Goal: Task Accomplishment & Management: Use online tool/utility

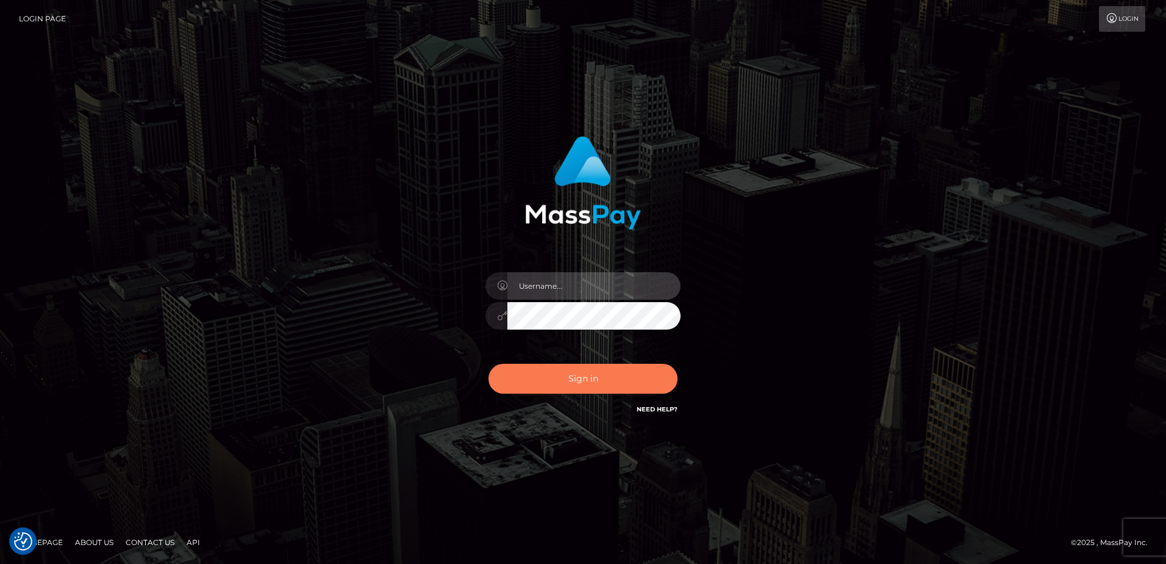
type input "alice.of"
click at [628, 373] on button "Sign in" at bounding box center [583, 379] width 189 height 30
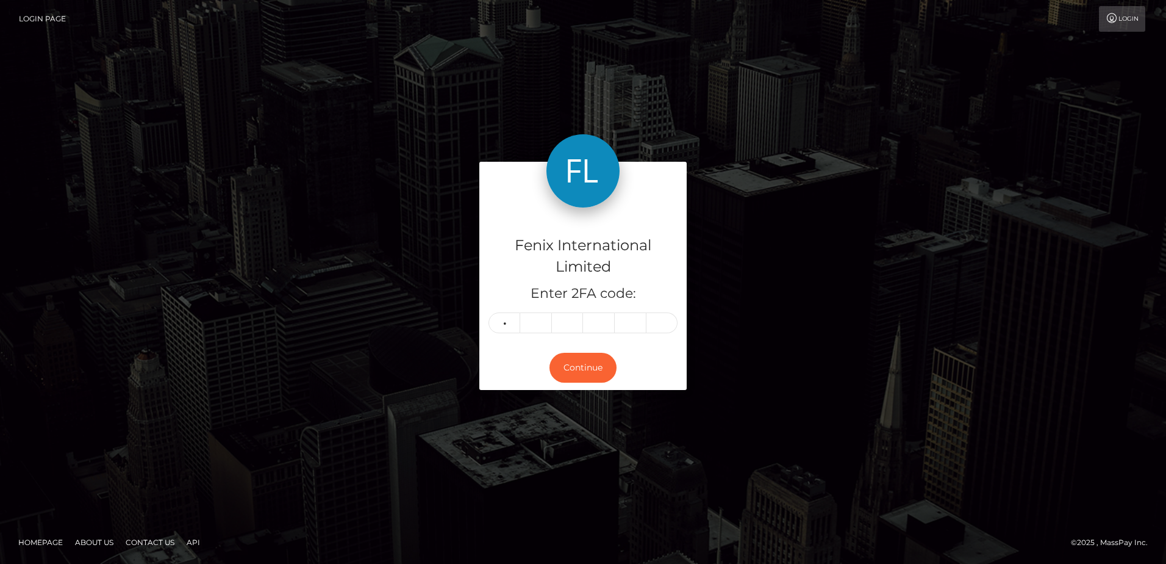
type input "4"
type input "2"
type input "6"
type input "0"
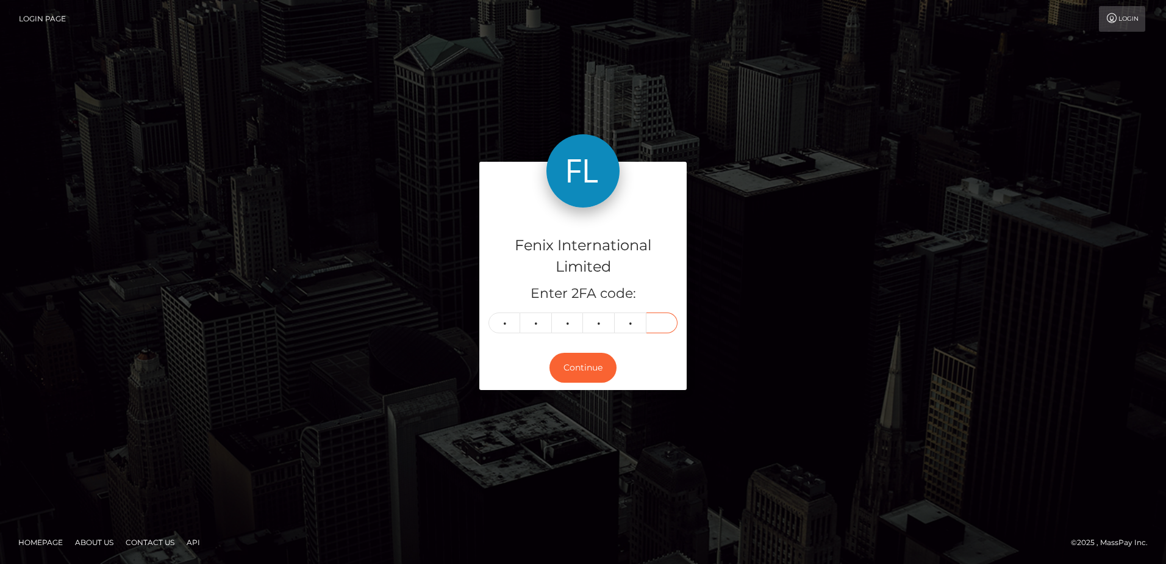
type input "1"
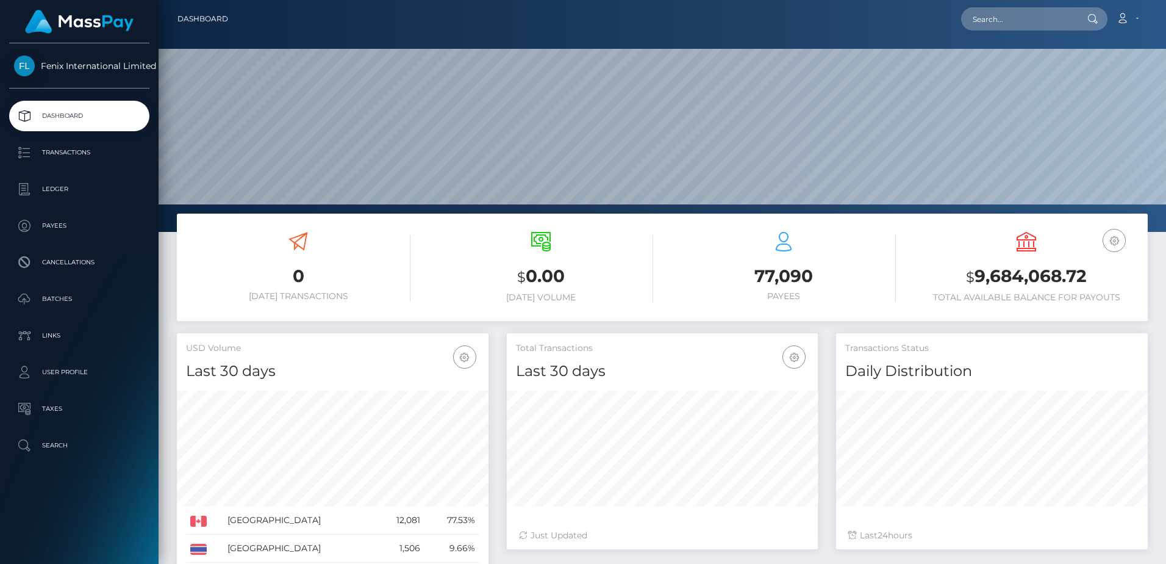
scroll to position [217, 311]
click at [79, 293] on p "Batches" at bounding box center [79, 299] width 131 height 18
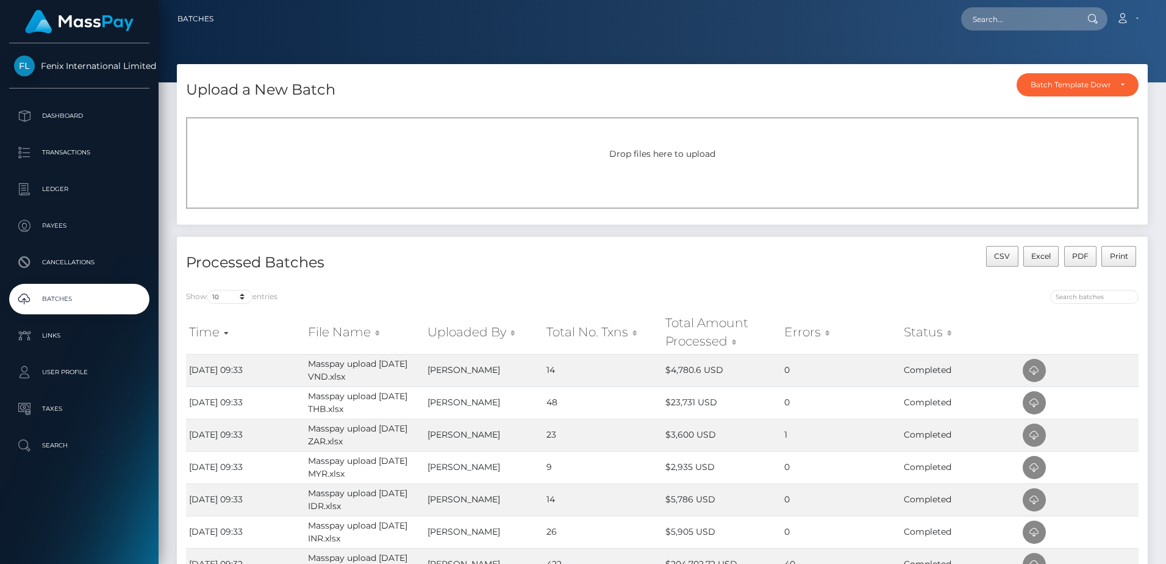
click at [713, 159] on span "Drop files here to upload" at bounding box center [662, 153] width 106 height 11
click at [444, 177] on div "Drop files here to upload" at bounding box center [662, 162] width 953 height 91
click at [651, 179] on div "Drop files here to upload" at bounding box center [662, 162] width 953 height 91
click at [675, 180] on div "Drop files here to upload" at bounding box center [662, 162] width 953 height 91
click at [675, 157] on span "Drop files here to upload" at bounding box center [662, 153] width 106 height 11
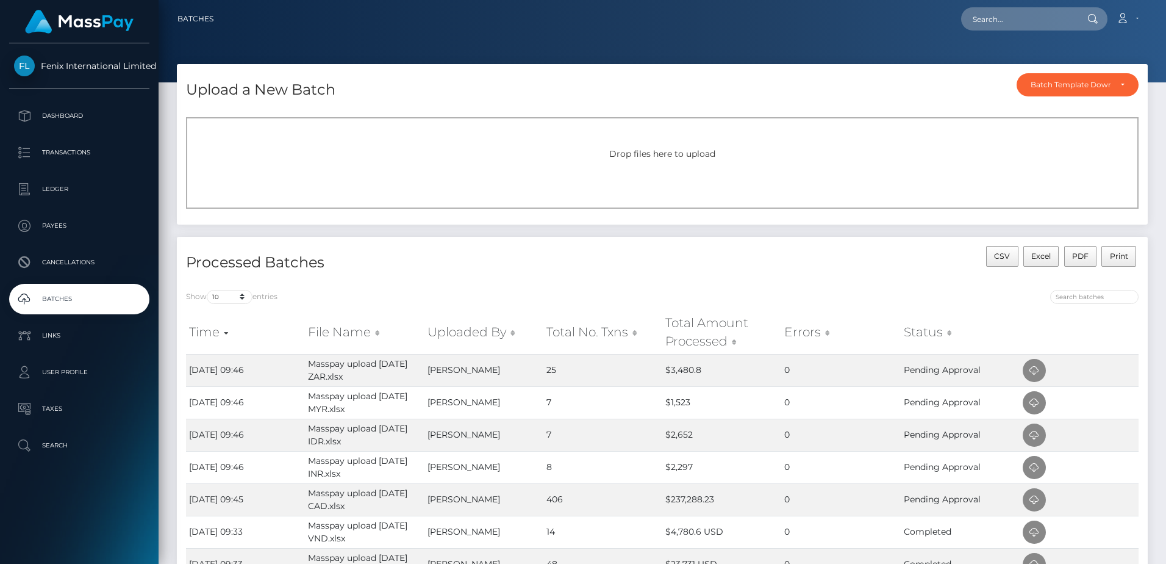
click at [668, 167] on div "Drop files here to upload" at bounding box center [662, 162] width 953 height 91
click at [689, 148] on span "Drop files here to upload" at bounding box center [662, 153] width 106 height 11
